Goal: Task Accomplishment & Management: Manage account settings

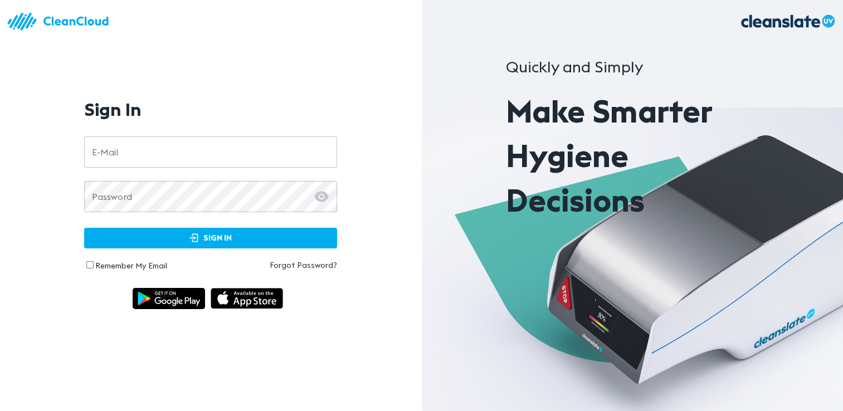
click at [171, 150] on input "email" at bounding box center [210, 152] width 253 height 31
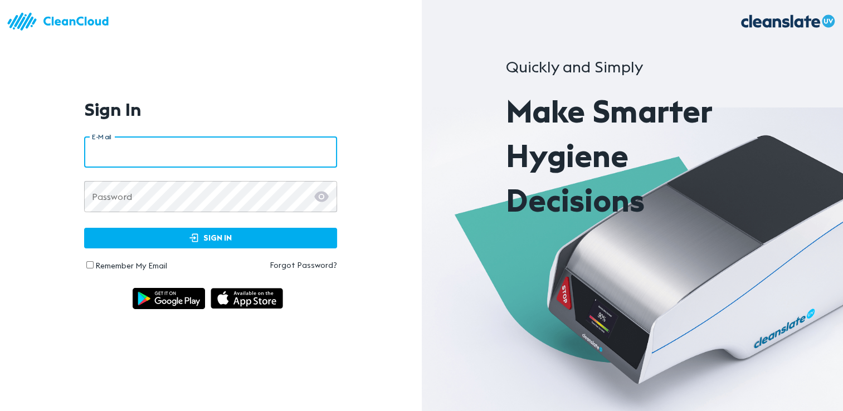
type input "**********"
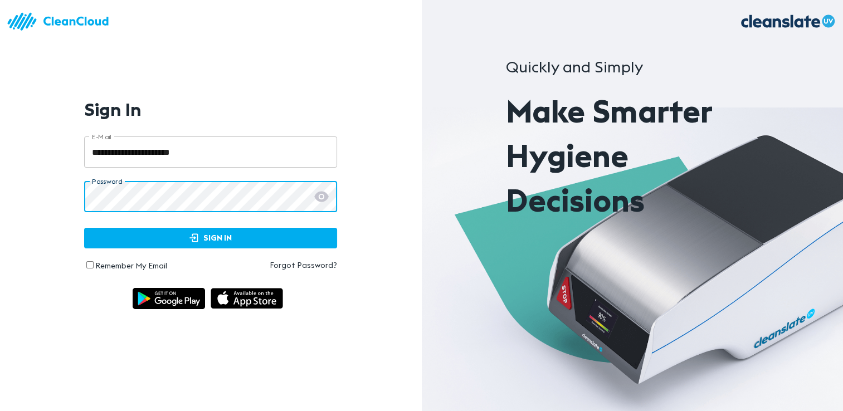
drag, startPoint x: 156, startPoint y: 242, endPoint x: 166, endPoint y: 247, distance: 10.7
click at [156, 243] on span "Sign In" at bounding box center [211, 238] width 230 height 14
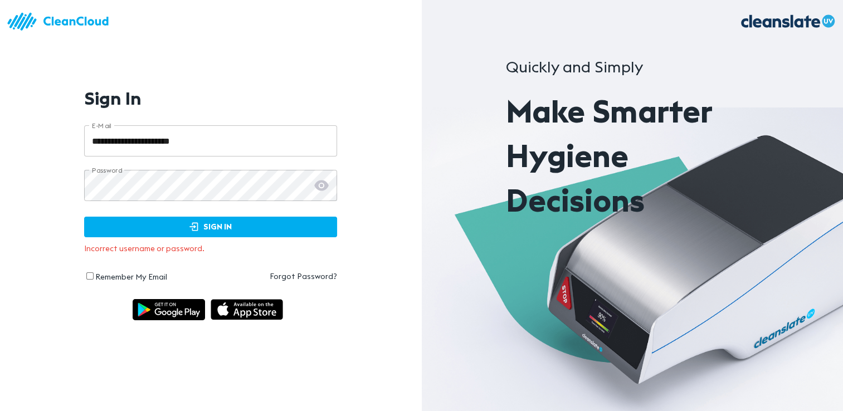
click at [322, 189] on icon at bounding box center [321, 185] width 14 height 11
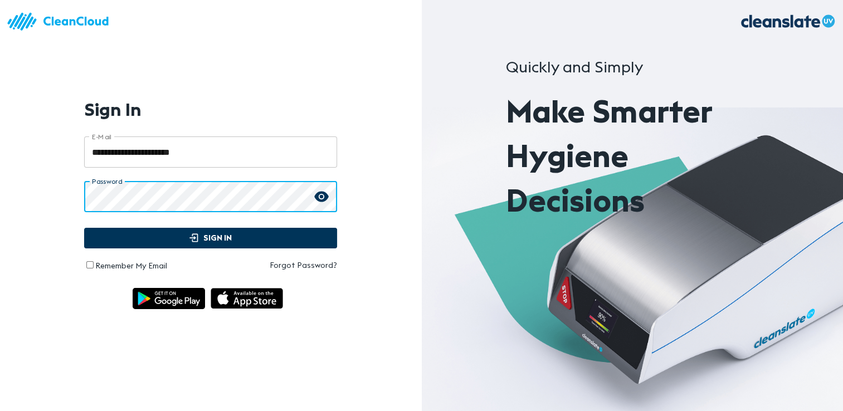
click button "Sign In" at bounding box center [210, 238] width 253 height 21
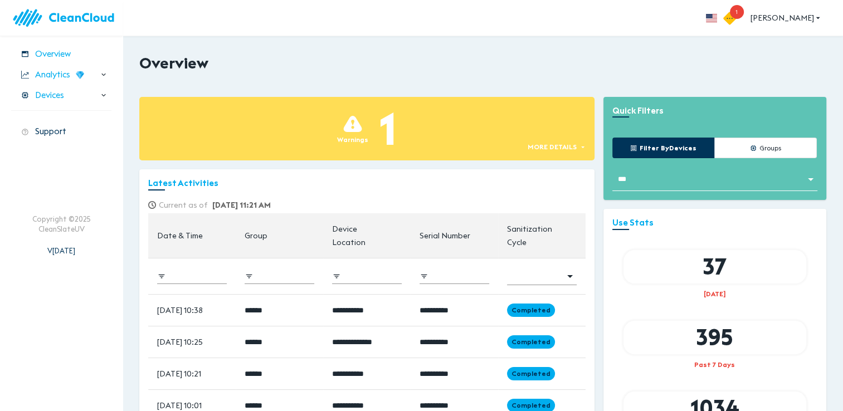
click at [380, 135] on div "1" at bounding box center [388, 129] width 17 height 64
